Goal: Obtain resource: Download file/media

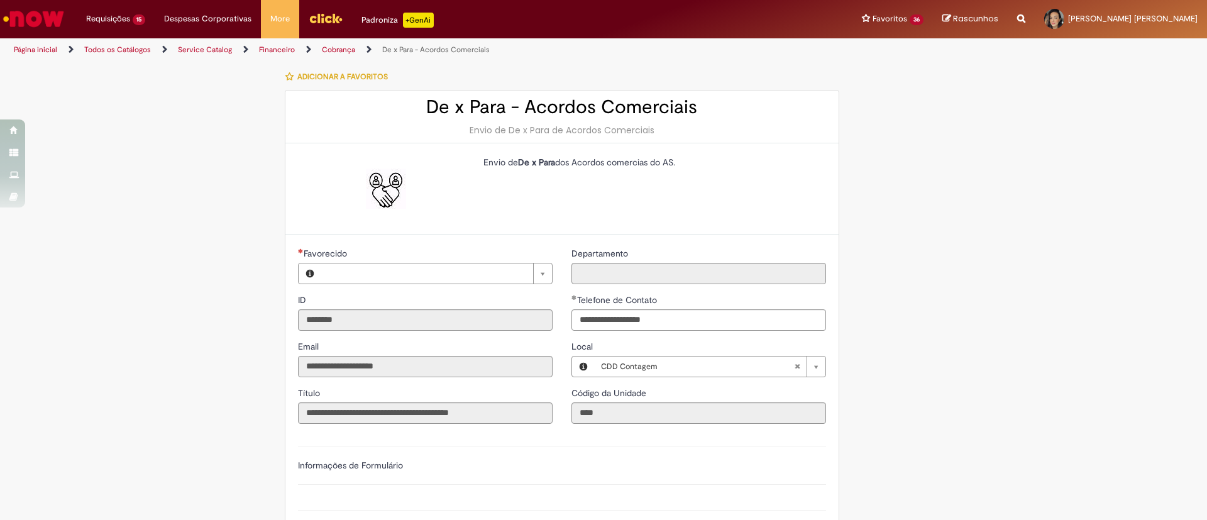
type input "**********"
click at [289, 78] on button "Adicionar a Favoritos" at bounding box center [340, 77] width 110 height 26
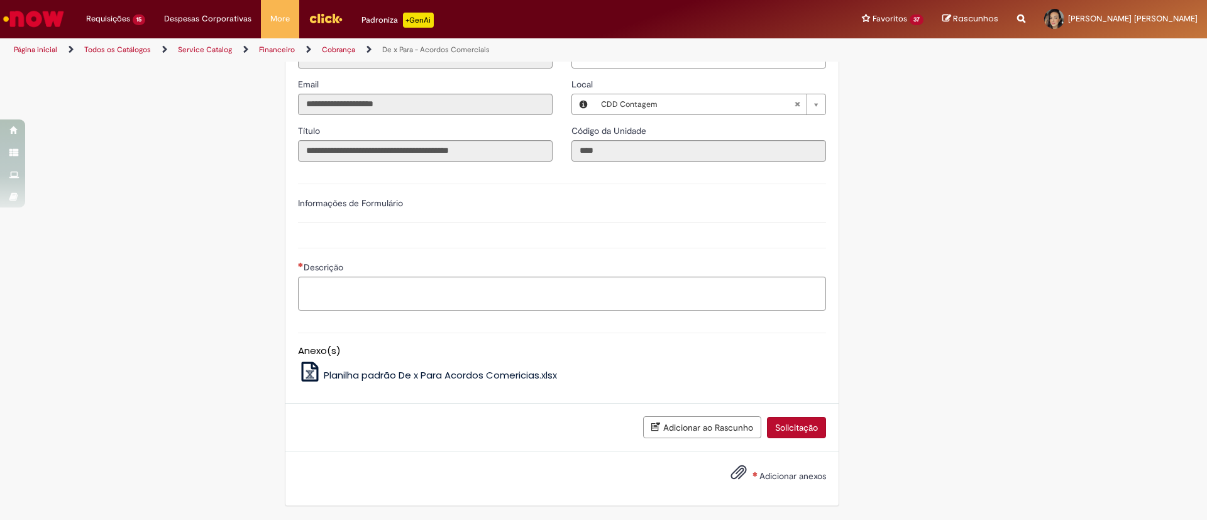
click at [348, 371] on span "Planilha padrão De x Para Acordos Comericias.xlsx" at bounding box center [440, 374] width 233 height 13
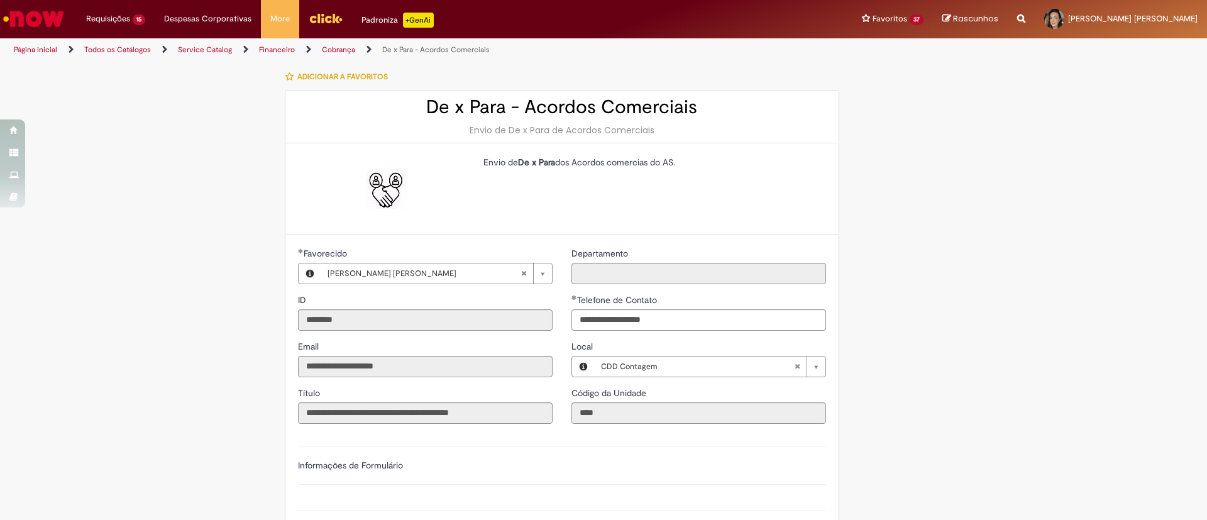
type input "**********"
